Goal: Information Seeking & Learning: Learn about a topic

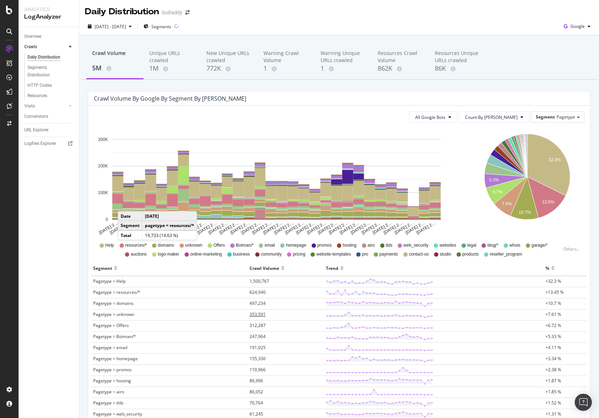
click at [249, 316] on span "353,591" at bounding box center [257, 314] width 16 height 6
